Goal: Find specific page/section: Find specific page/section

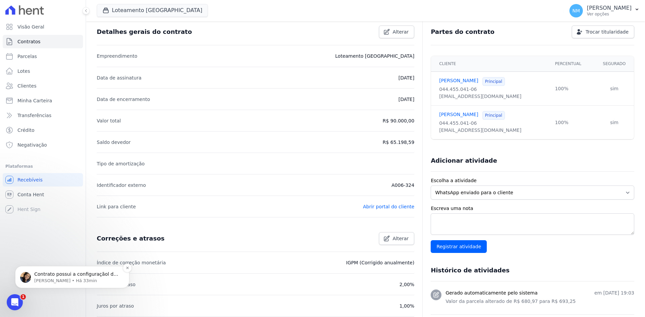
scroll to position [925, 0]
click at [90, 275] on p "Contrato possui a configuraçãol de correção monetária IGPM - anual." at bounding box center [77, 274] width 87 height 7
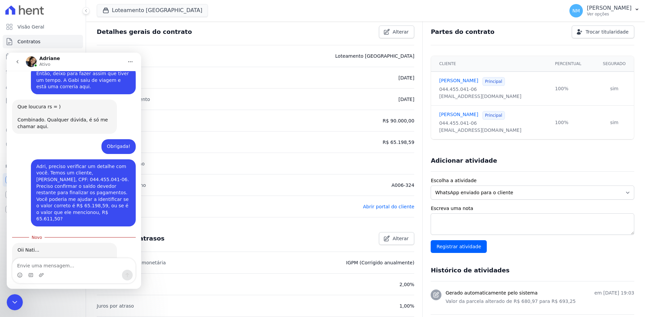
scroll to position [936, 0]
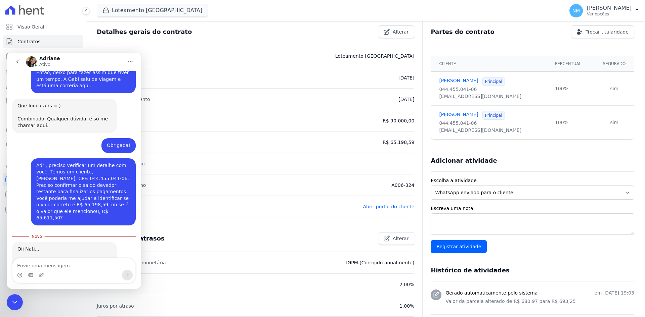
click at [65, 276] on div "extrato_co..._44329.pdf" at bounding box center [52, 279] width 56 height 7
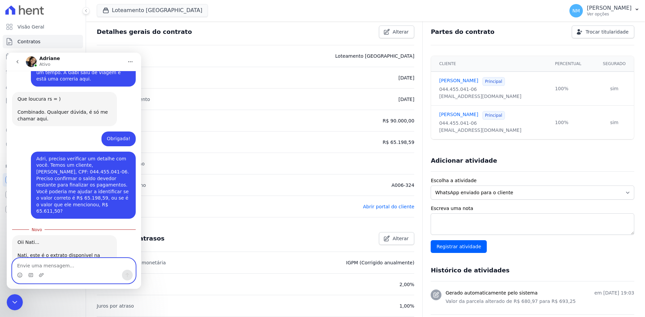
click at [62, 260] on textarea "Envie uma mensagem..." at bounding box center [73, 264] width 123 height 11
type textarea "Obrigada!"
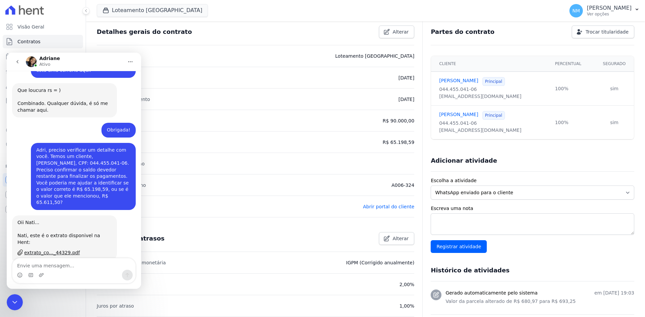
click at [10, 303] on div "Encerramento do Messenger da Intercom" at bounding box center [15, 302] width 16 height 16
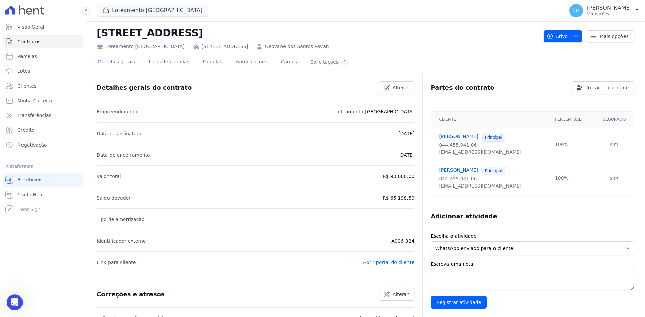
scroll to position [0, 0]
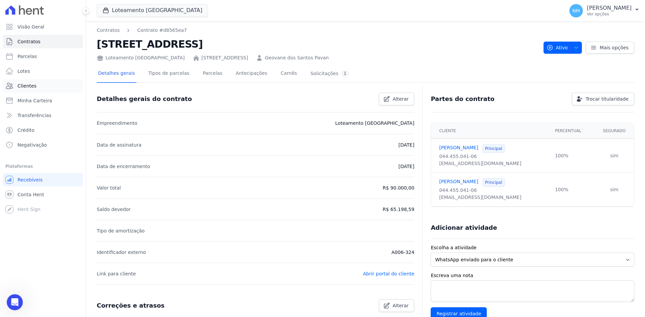
click at [42, 85] on link "Clientes" at bounding box center [43, 85] width 80 height 13
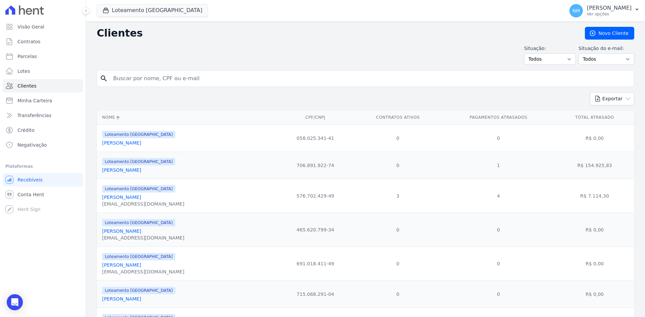
click at [197, 75] on input "search" at bounding box center [370, 78] width 522 height 13
type input "[DEMOGRAPHIC_DATA][PERSON_NAME]"
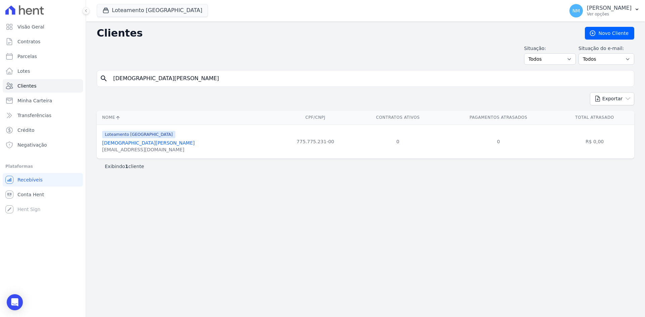
click at [163, 145] on link "[DEMOGRAPHIC_DATA][PERSON_NAME]" at bounding box center [148, 142] width 92 height 5
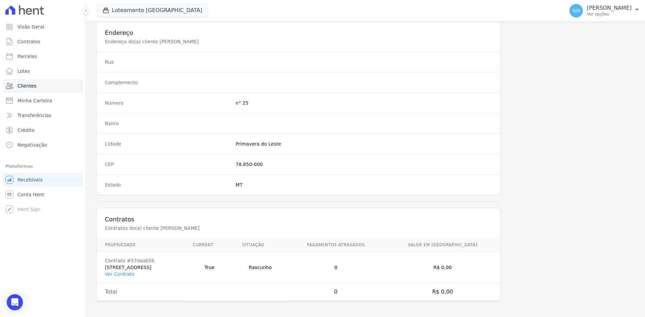
scroll to position [311, 0]
click at [130, 274] on link "Ver Contrato" at bounding box center [120, 273] width 30 height 5
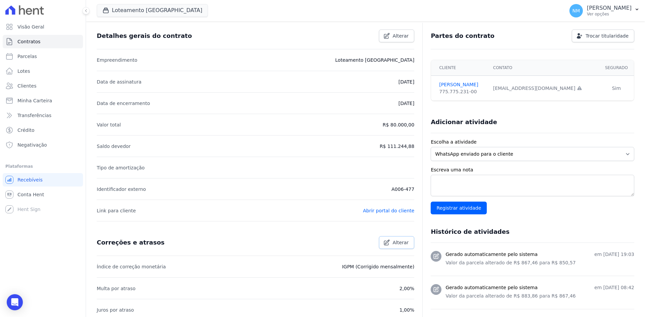
scroll to position [67, 0]
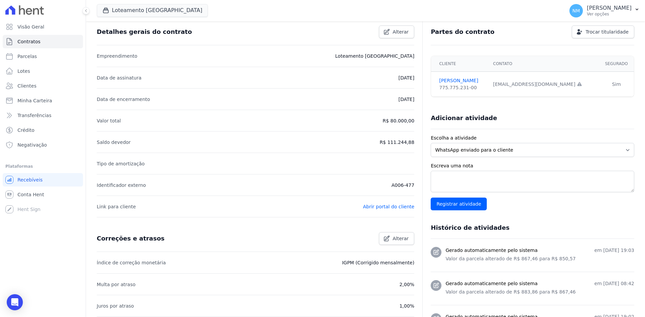
drag, startPoint x: 404, startPoint y: 186, endPoint x: 415, endPoint y: 186, distance: 10.7
